Goal: Task Accomplishment & Management: Use online tool/utility

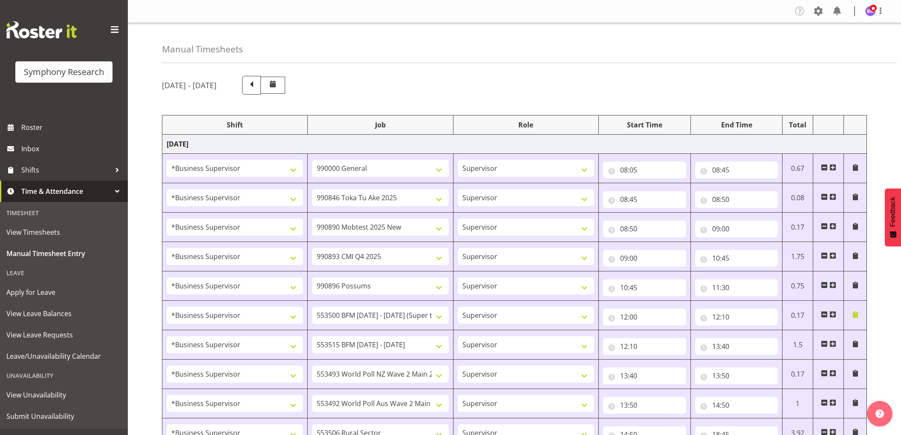
select select "1607"
select select "743"
select select "1607"
select select "9426"
select select "1607"
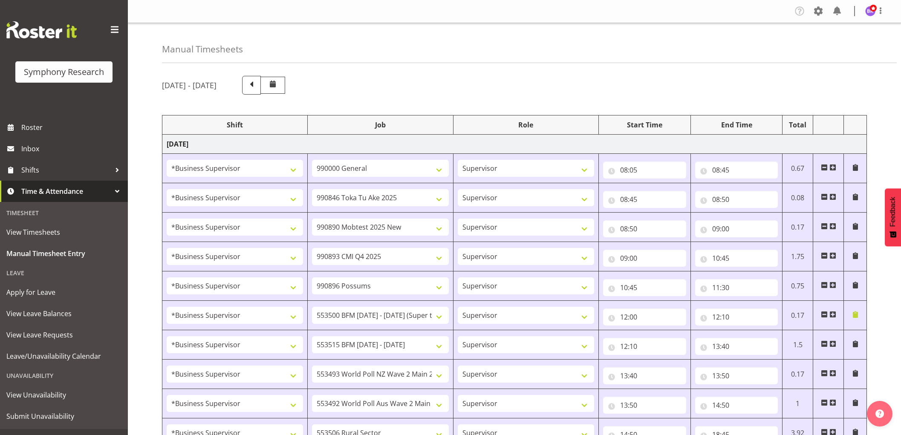
select select "10485"
select select "1607"
select select "10575"
select select "1607"
select select "10633"
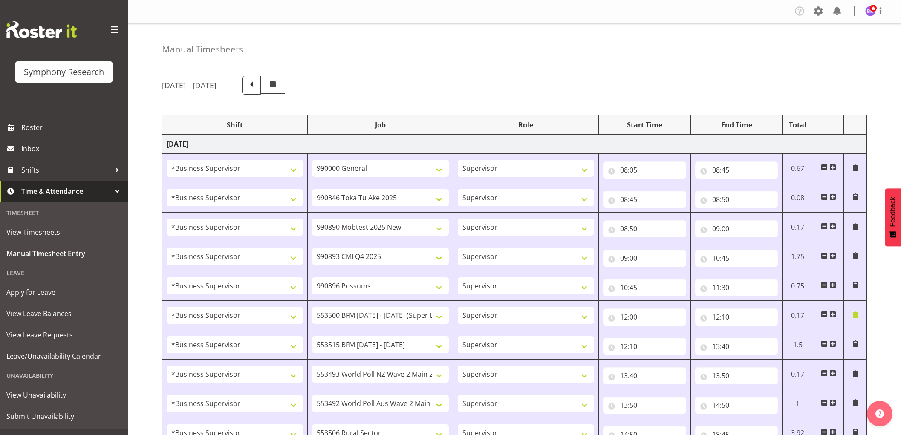
select select "1607"
select select "10733"
select select "1607"
select select "10731"
select select "1607"
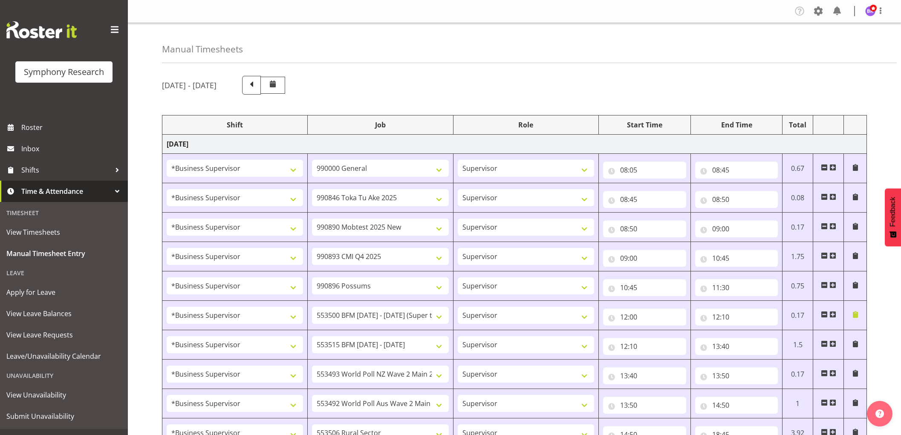
select select "10527"
select select "1607"
select select "10499"
select select "1607"
select select "10587"
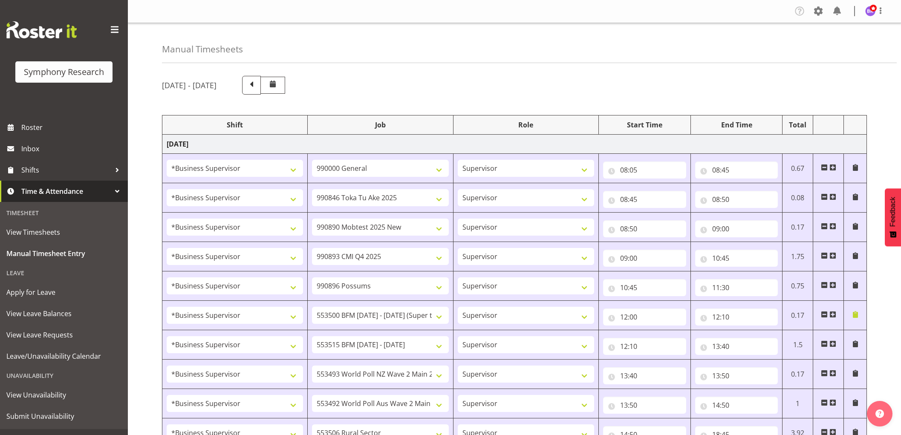
select select "1607"
select select "743"
select select "1607"
select select "10499"
select select "1607"
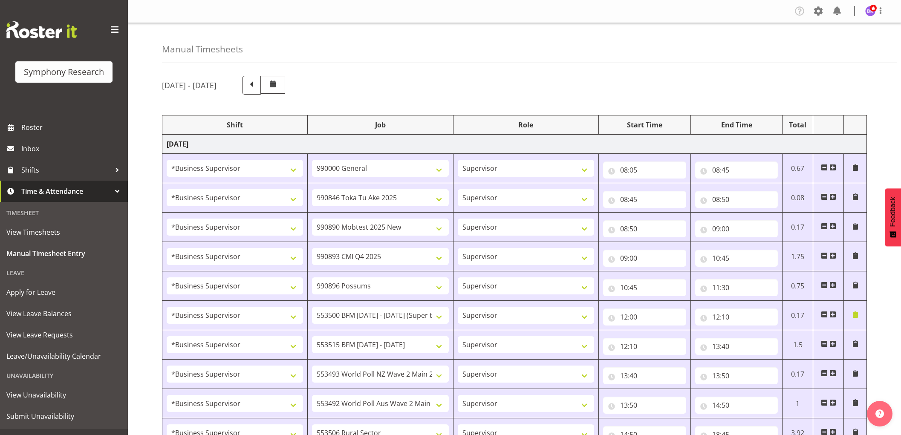
select select "10527"
select select "1607"
select select "10733"
select select "1607"
select select "10587"
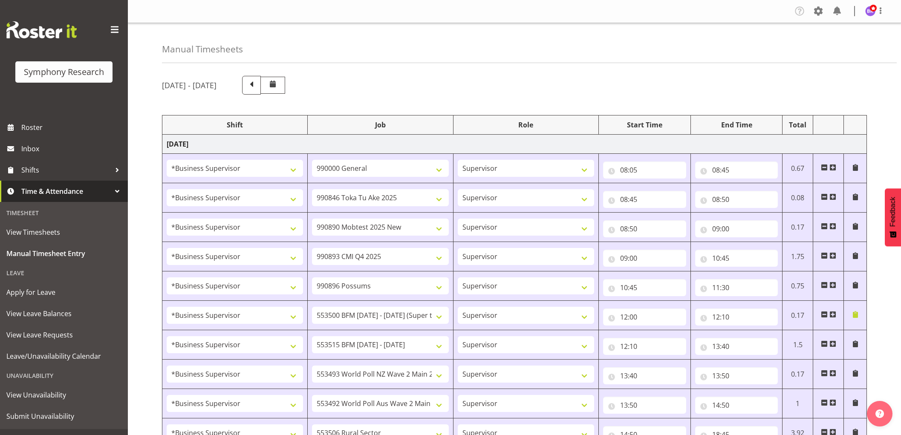
select select "1607"
select select "743"
select select "1607"
select select "743"
select select "1607"
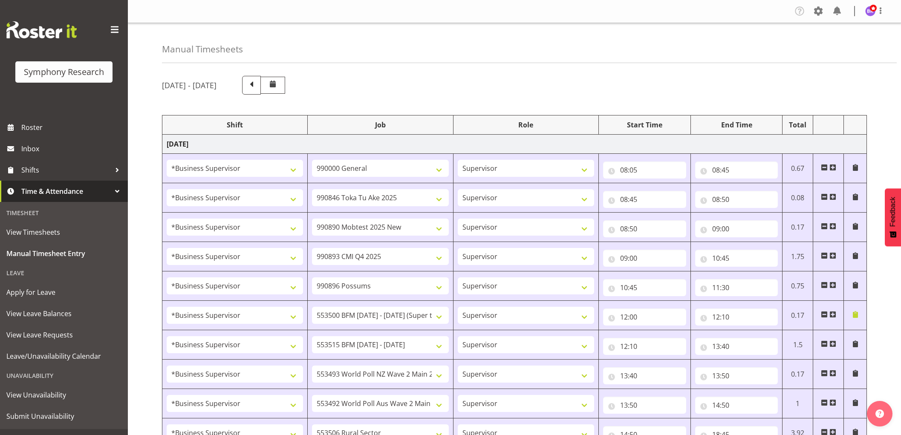
select select "10575"
select select "1607"
select select "9426"
select select "1607"
select select "10633"
